Goal: Task Accomplishment & Management: Manage account settings

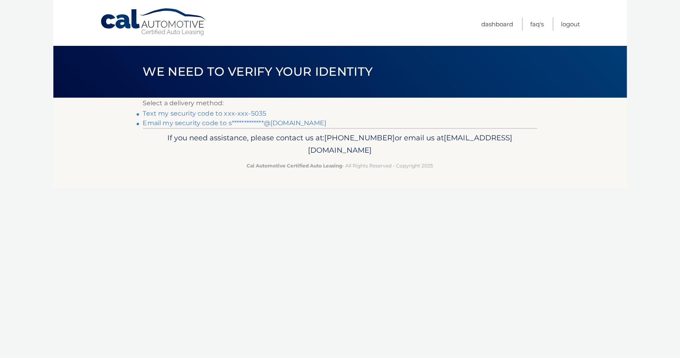
click at [294, 124] on link "**********" at bounding box center [235, 123] width 184 height 8
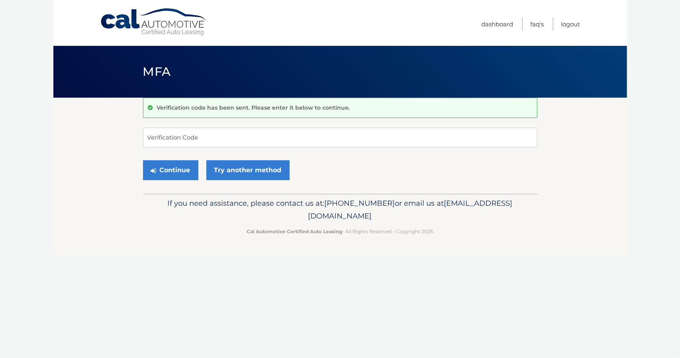
click at [294, 124] on div "Verification code has been sent. Please enter it below to continue. Verificatio…" at bounding box center [340, 146] width 395 height 96
click at [272, 148] on form "Verification Code Continue Try another method" at bounding box center [340, 156] width 395 height 57
click at [281, 140] on input "Verification Code" at bounding box center [340, 138] width 395 height 20
type input "792794"
click at [187, 167] on button "Continue" at bounding box center [170, 170] width 55 height 20
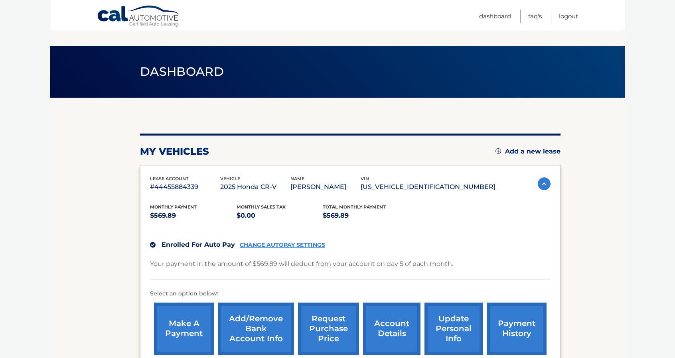
scroll to position [74, 0]
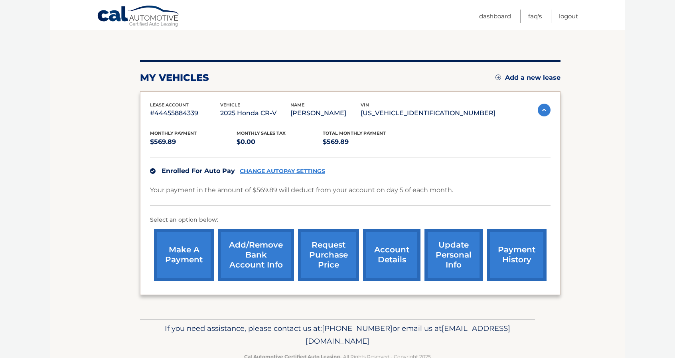
click at [387, 241] on link "account details" at bounding box center [391, 255] width 57 height 52
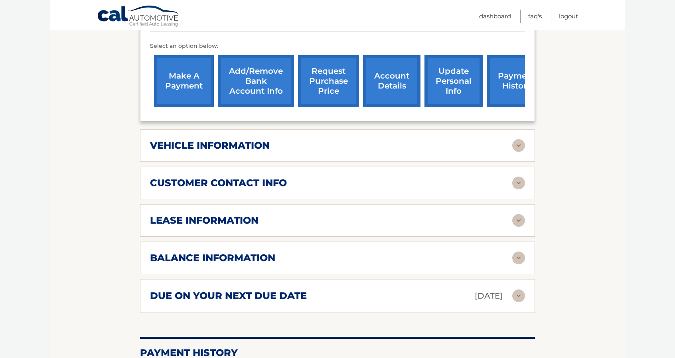
scroll to position [258, 0]
click at [517, 219] on img at bounding box center [518, 220] width 13 height 13
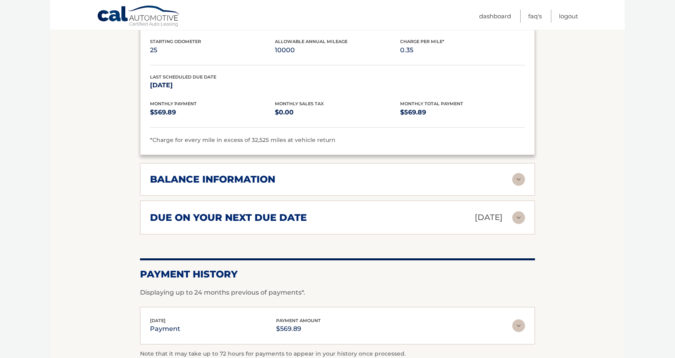
scroll to position [500, 0]
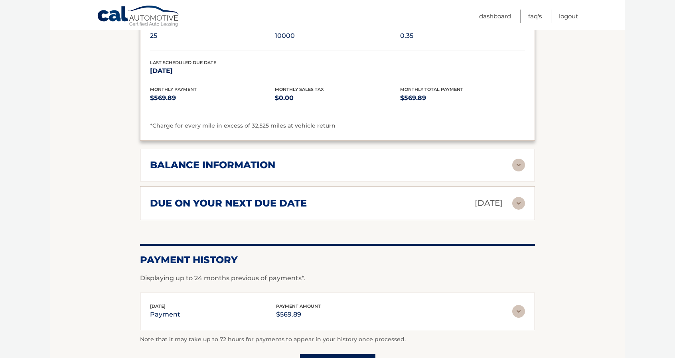
click at [519, 163] on img at bounding box center [518, 165] width 13 height 13
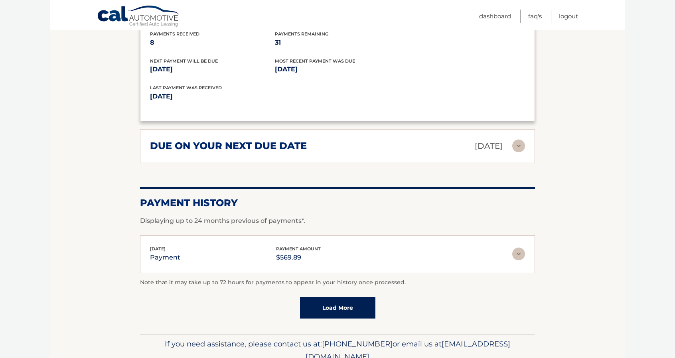
scroll to position [686, 0]
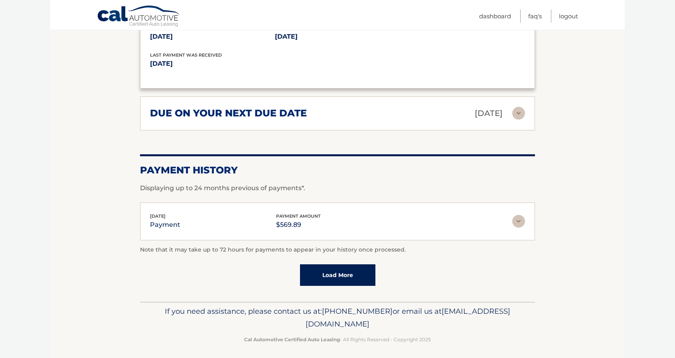
click at [518, 221] on img at bounding box center [518, 221] width 13 height 13
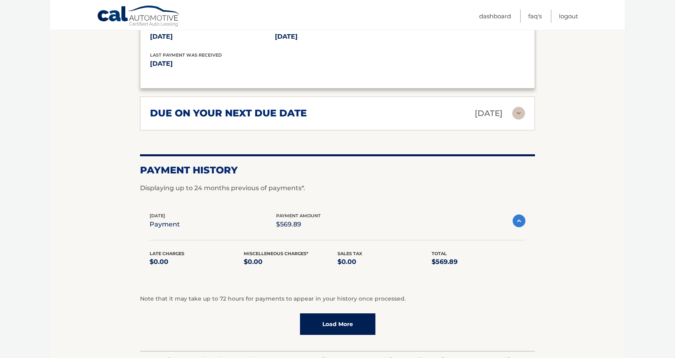
click at [517, 221] on img at bounding box center [518, 220] width 13 height 13
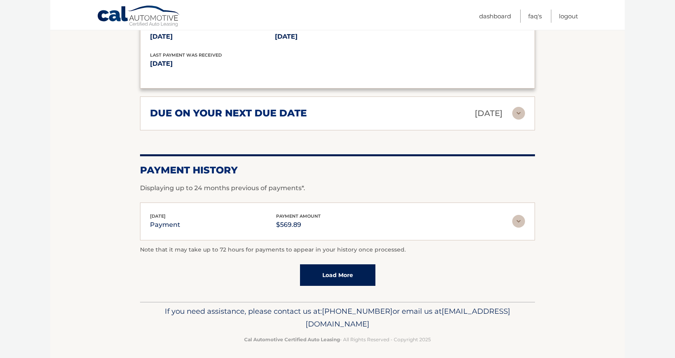
click at [335, 276] on link "Load More" at bounding box center [337, 275] width 75 height 22
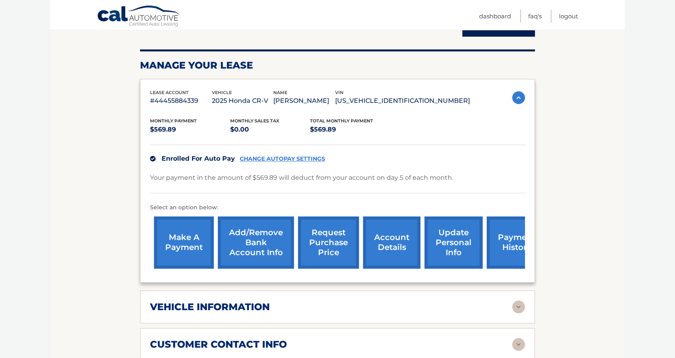
scroll to position [96, 0]
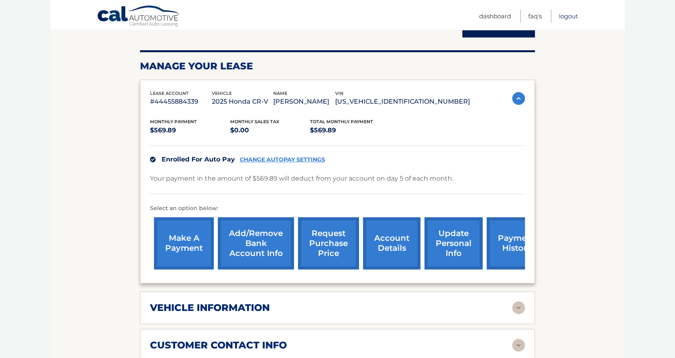
click at [572, 13] on link "Logout" at bounding box center [568, 16] width 19 height 13
